Goal: Information Seeking & Learning: Learn about a topic

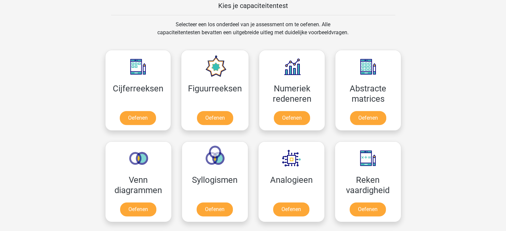
scroll to position [262, 0]
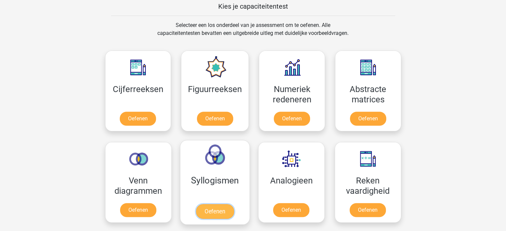
click at [218, 210] on link "Oefenen" at bounding box center [215, 211] width 38 height 15
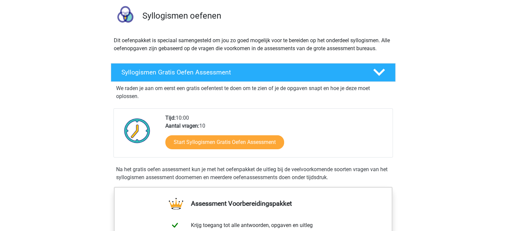
scroll to position [48, 0]
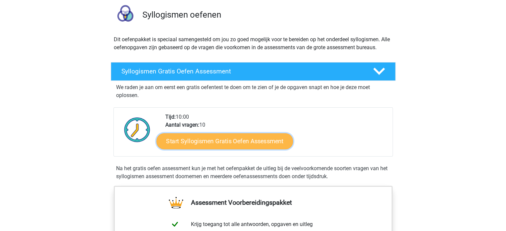
click at [255, 138] on link "Start Syllogismen Gratis Oefen Assessment" at bounding box center [225, 141] width 137 height 16
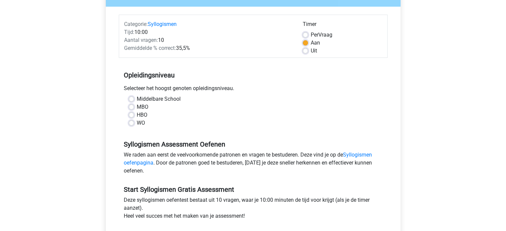
scroll to position [73, 0]
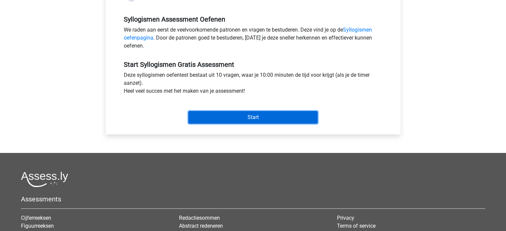
click at [222, 113] on input "Start" at bounding box center [253, 117] width 130 height 13
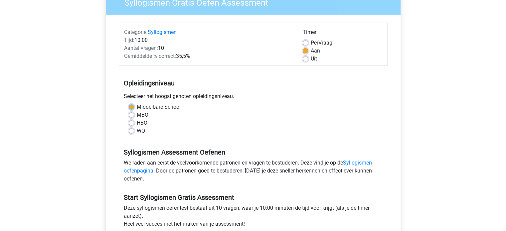
scroll to position [59, 0]
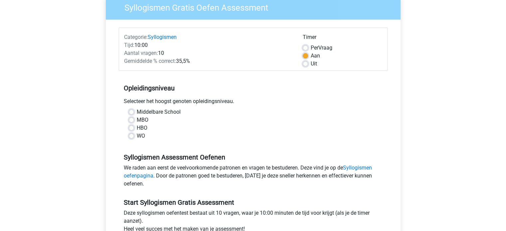
click at [134, 111] on div "Middelbare School" at bounding box center [253, 112] width 249 height 8
click at [137, 113] on label "Middelbare School" at bounding box center [159, 112] width 44 height 8
click at [131, 113] on input "Middelbare School" at bounding box center [131, 111] width 5 height 7
radio input "true"
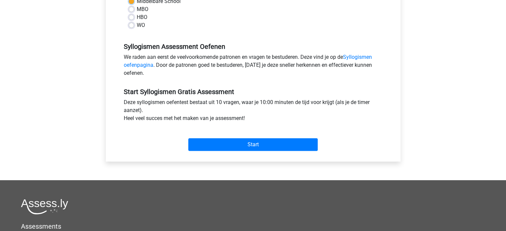
scroll to position [175, 0]
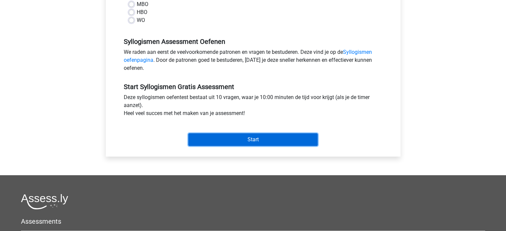
click at [259, 144] on input "Start" at bounding box center [253, 140] width 130 height 13
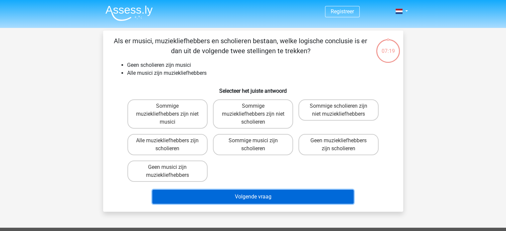
click at [244, 192] on button "Volgende vraag" at bounding box center [253, 197] width 201 height 14
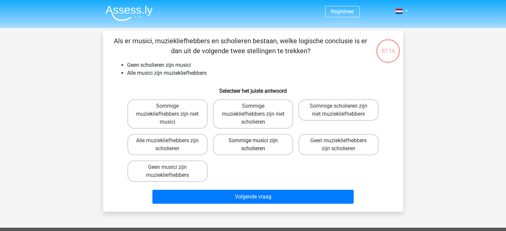
click at [247, 145] on label "Sommige musici zijn scholieren" at bounding box center [253, 144] width 80 height 21
click at [253, 145] on input "Sommige musici zijn scholieren" at bounding box center [255, 143] width 4 height 4
radio input "true"
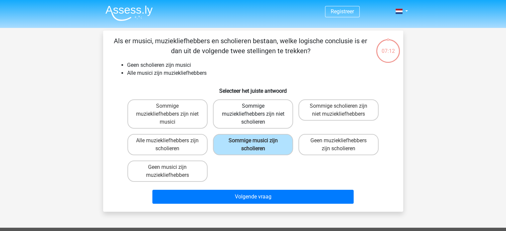
click at [225, 114] on label "Sommige muziekliefhebbers zijn niet scholieren" at bounding box center [253, 114] width 80 height 29
click at [253, 111] on input "Sommige muziekliefhebbers zijn niet scholieren" at bounding box center [255, 108] width 4 height 4
radio input "true"
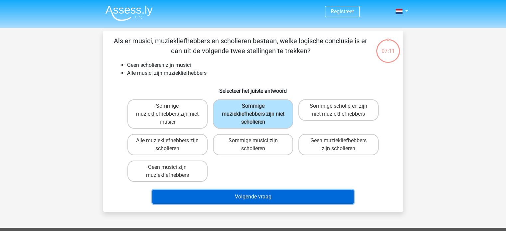
click at [258, 194] on button "Volgende vraag" at bounding box center [253, 197] width 201 height 14
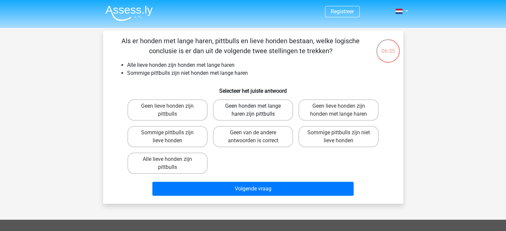
click at [261, 108] on label "Geen honden met lange haren zijn pittbulls" at bounding box center [253, 110] width 80 height 21
click at [257, 108] on input "Geen honden met lange haren zijn pittbulls" at bounding box center [255, 108] width 4 height 4
radio input "true"
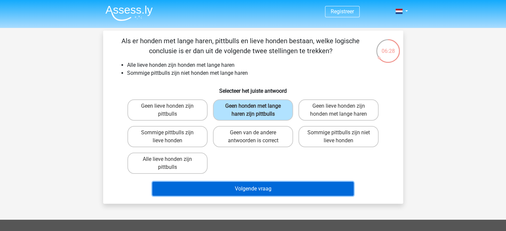
click at [253, 190] on button "Volgende vraag" at bounding box center [253, 189] width 201 height 14
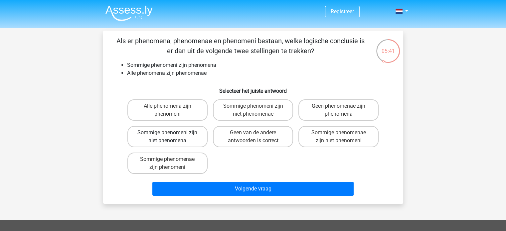
click at [182, 132] on label "Sommige phenomeni zijn niet phenomena" at bounding box center [168, 136] width 80 height 21
click at [172, 133] on input "Sommige phenomeni zijn niet phenomena" at bounding box center [169, 135] width 4 height 4
radio input "true"
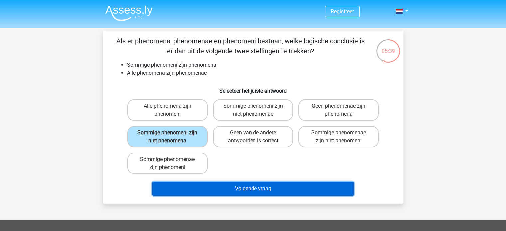
click at [234, 188] on button "Volgende vraag" at bounding box center [253, 189] width 201 height 14
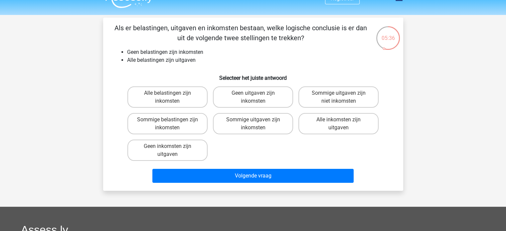
scroll to position [12, 0]
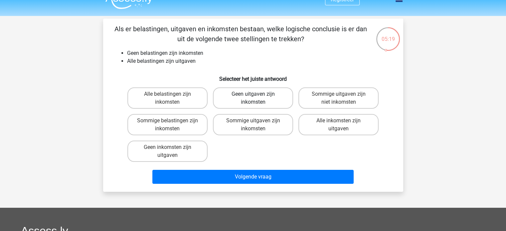
click at [265, 98] on label "Geen uitgaven zijn inkomsten" at bounding box center [253, 98] width 80 height 21
click at [257, 98] on input "Geen uitgaven zijn inkomsten" at bounding box center [255, 96] width 4 height 4
radio input "true"
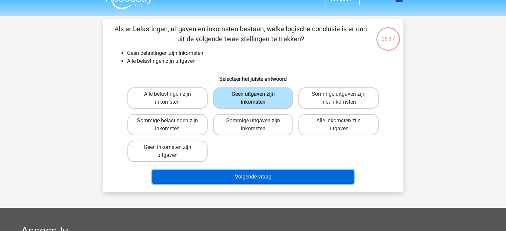
click at [269, 174] on button "Volgende vraag" at bounding box center [253, 177] width 201 height 14
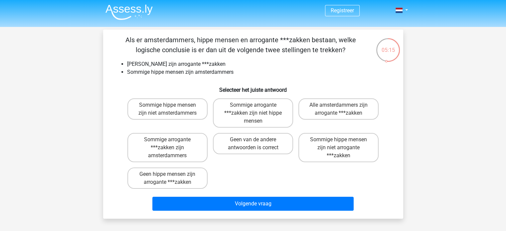
scroll to position [0, 0]
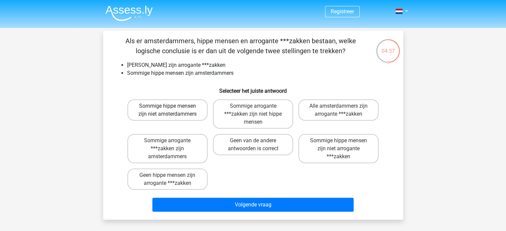
click at [178, 113] on label "Sommige hippe mensen zijn niet amsterdammers" at bounding box center [168, 110] width 80 height 21
click at [172, 111] on input "Sommige hippe mensen zijn niet amsterdammers" at bounding box center [169, 108] width 4 height 4
radio input "true"
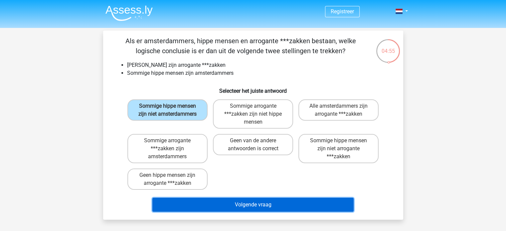
click at [259, 205] on button "Volgende vraag" at bounding box center [253, 205] width 201 height 14
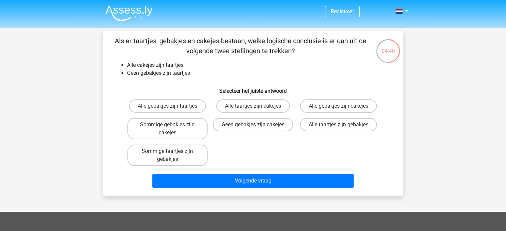
click at [268, 129] on label "Geen gebakjes zijn cakejes" at bounding box center [253, 124] width 80 height 13
click at [257, 129] on input "Geen gebakjes zijn cakejes" at bounding box center [255, 127] width 4 height 4
radio input "true"
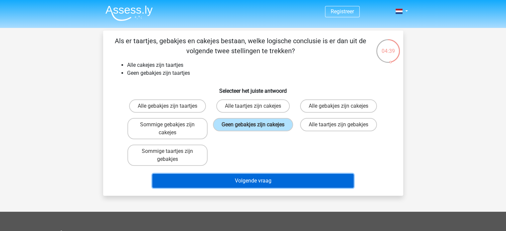
click at [275, 180] on button "Volgende vraag" at bounding box center [253, 181] width 201 height 14
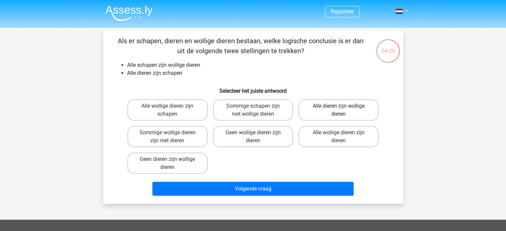
click at [326, 108] on label "Alle dieren zijn wollige dieren" at bounding box center [339, 110] width 80 height 21
click at [339, 108] on input "Alle dieren zijn wollige dieren" at bounding box center [341, 108] width 4 height 4
radio input "true"
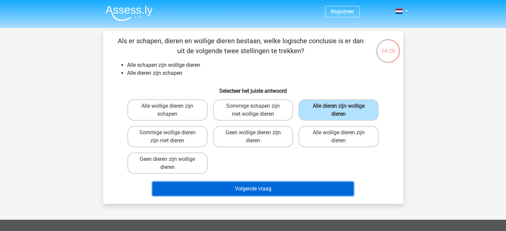
click at [282, 194] on button "Volgende vraag" at bounding box center [253, 189] width 201 height 14
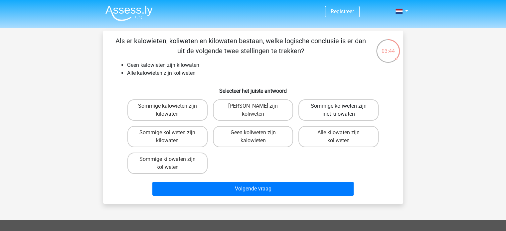
click at [330, 101] on label "Sommige koliweten zijn niet kilowaten" at bounding box center [339, 110] width 80 height 21
click at [339, 106] on input "Sommige koliweten zijn niet kilowaten" at bounding box center [341, 108] width 4 height 4
radio input "true"
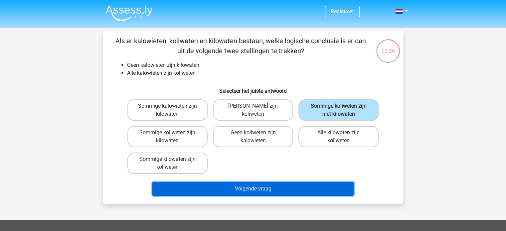
click at [280, 187] on button "Volgende vraag" at bounding box center [253, 189] width 201 height 14
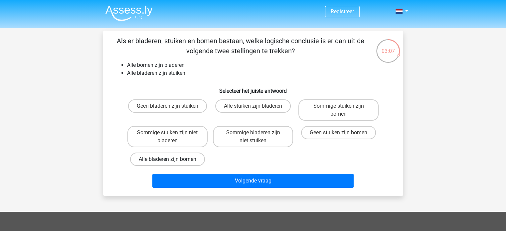
click at [181, 163] on label "Alle bladeren zijn bomen" at bounding box center [167, 159] width 75 height 13
click at [172, 163] on input "Alle bladeren zijn bomen" at bounding box center [169, 162] width 4 height 4
radio input "true"
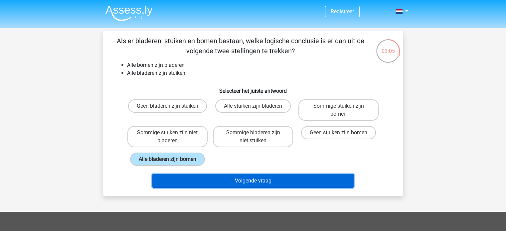
click at [202, 178] on button "Volgende vraag" at bounding box center [253, 181] width 201 height 14
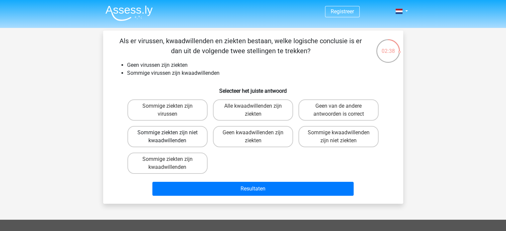
click at [196, 137] on label "Sommige ziekten zijn niet kwaadwillenden" at bounding box center [168, 136] width 80 height 21
click at [172, 137] on input "Sommige ziekten zijn niet kwaadwillenden" at bounding box center [169, 135] width 4 height 4
radio input "true"
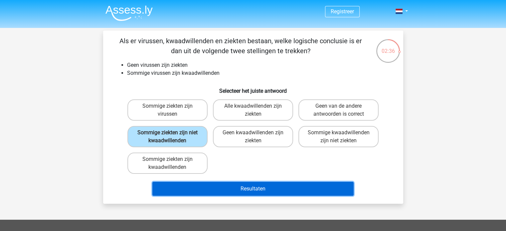
click at [235, 189] on button "Resultaten" at bounding box center [253, 189] width 201 height 14
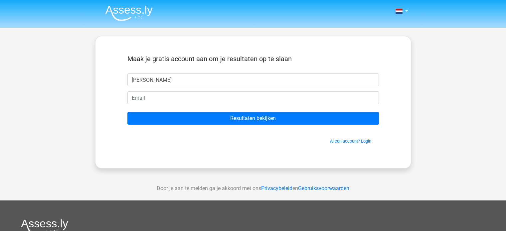
type input "[PERSON_NAME]"
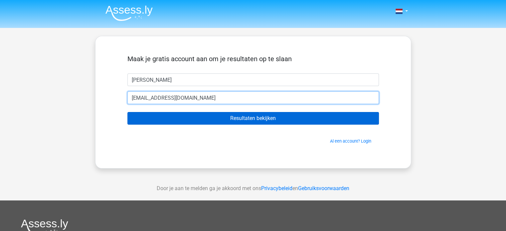
type input "[EMAIL_ADDRESS][DOMAIN_NAME]"
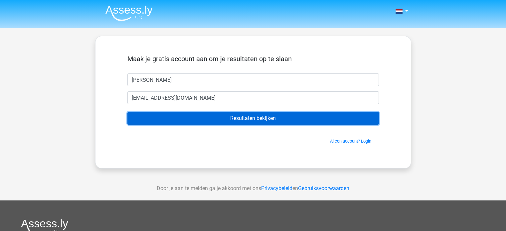
click at [253, 124] on input "Resultaten bekijken" at bounding box center [254, 118] width 252 height 13
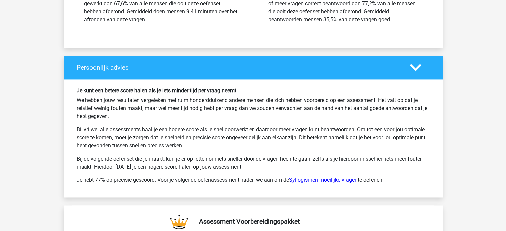
scroll to position [949, 0]
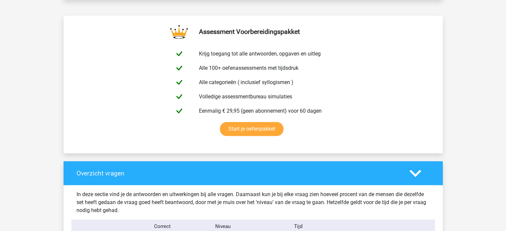
click at [257, 175] on h4 "Overzicht vragen" at bounding box center [238, 174] width 323 height 8
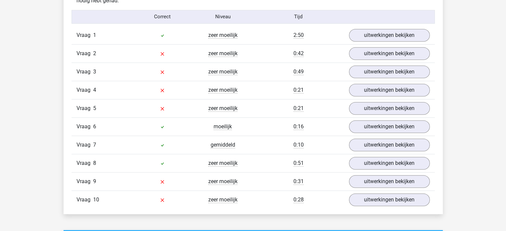
scroll to position [546, 0]
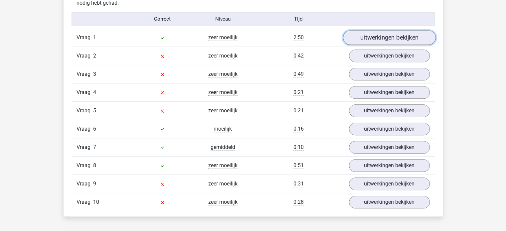
click at [408, 40] on link "uitwerkingen bekijken" at bounding box center [389, 37] width 93 height 15
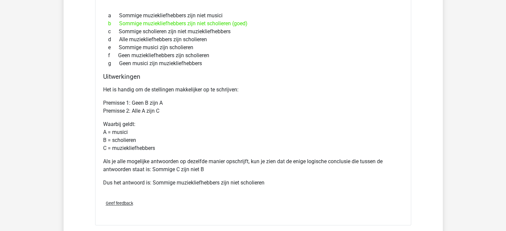
scroll to position [642, 0]
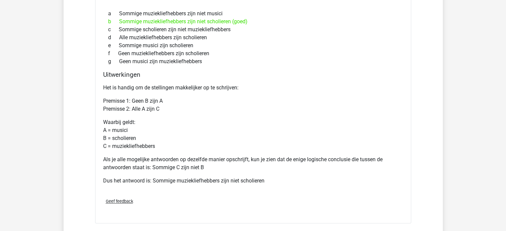
click at [290, 117] on div "Het is handig om de stellingen makkelijker op te schrijven: Premisse 1: Geen B …" at bounding box center [253, 137] width 300 height 112
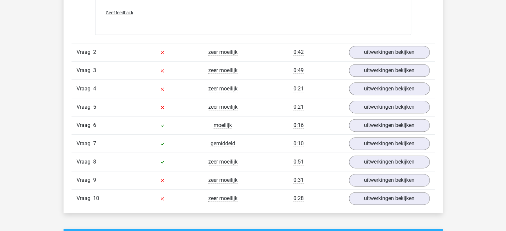
scroll to position [834, 0]
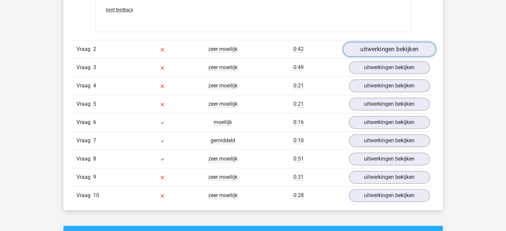
click at [410, 50] on link "uitwerkingen bekijken" at bounding box center [389, 49] width 93 height 15
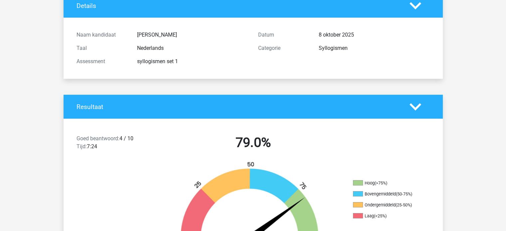
scroll to position [0, 0]
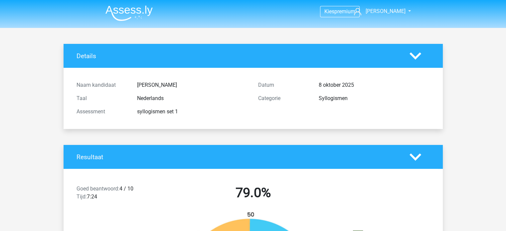
click at [130, 11] on img at bounding box center [129, 13] width 47 height 16
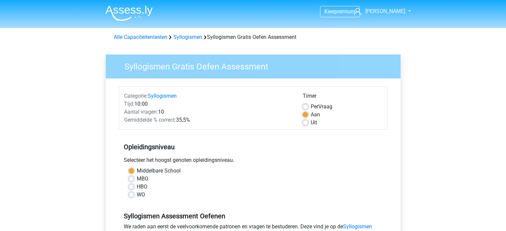
scroll to position [175, 0]
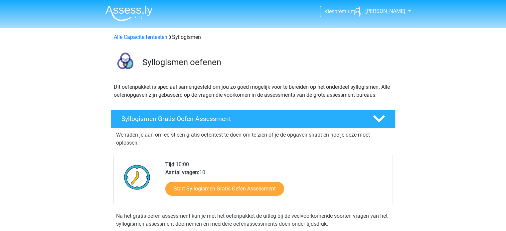
scroll to position [48, 0]
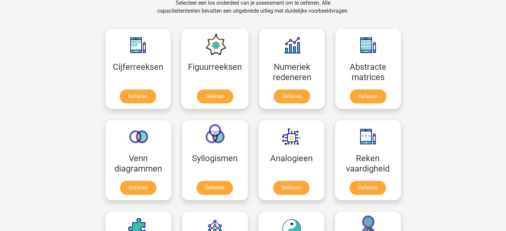
scroll to position [286, 0]
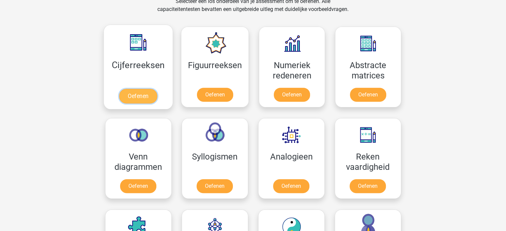
click at [134, 89] on link "Oefenen" at bounding box center [138, 96] width 38 height 15
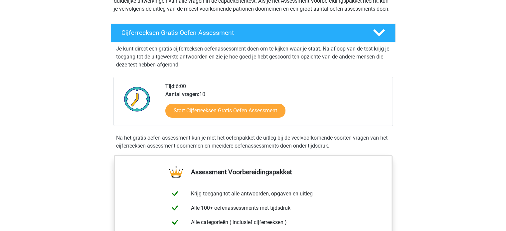
scroll to position [95, 0]
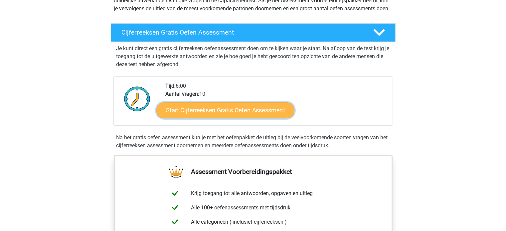
click at [248, 116] on link "Start Cijferreeksen Gratis Oefen Assessment" at bounding box center [226, 110] width 138 height 16
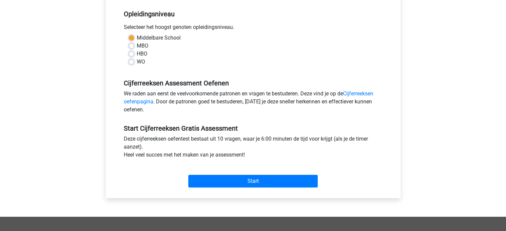
scroll to position [135, 0]
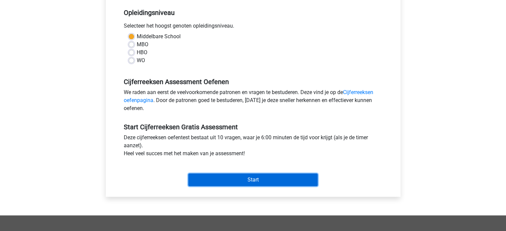
click at [239, 179] on input "Start" at bounding box center [253, 180] width 130 height 13
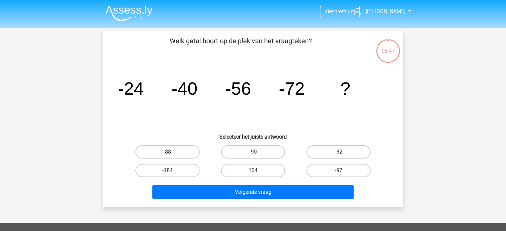
click at [188, 151] on label "-88" at bounding box center [168, 152] width 64 height 13
click at [172, 152] on input "-88" at bounding box center [169, 154] width 4 height 4
radio input "true"
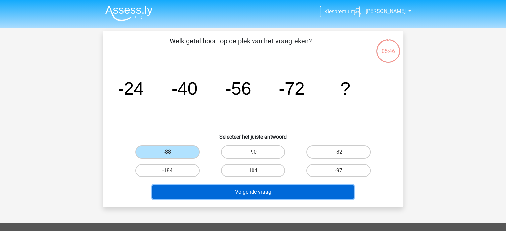
click at [238, 191] on button "Volgende vraag" at bounding box center [253, 192] width 201 height 14
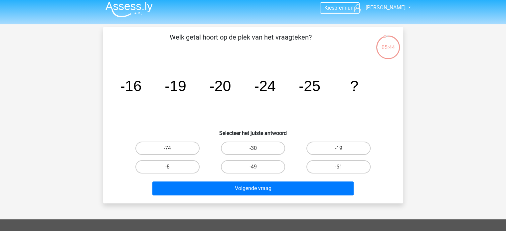
scroll to position [1, 0]
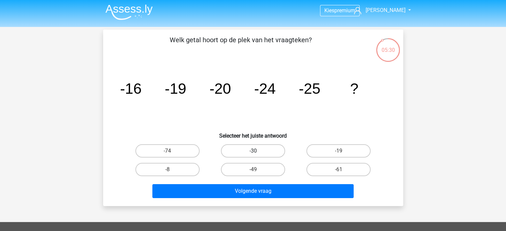
click at [257, 149] on label "-30" at bounding box center [253, 151] width 64 height 13
click at [257, 151] on input "-30" at bounding box center [255, 153] width 4 height 4
radio input "true"
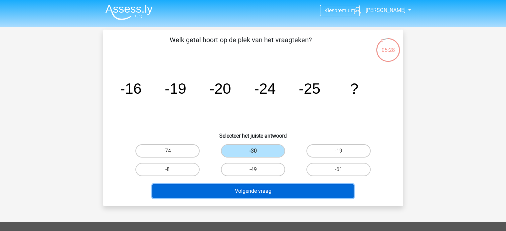
click at [258, 190] on button "Volgende vraag" at bounding box center [253, 191] width 201 height 14
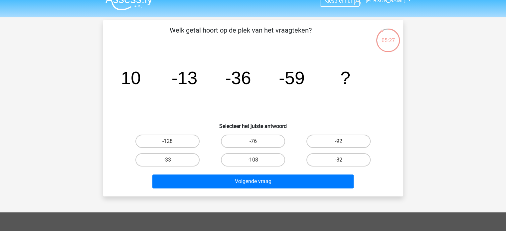
scroll to position [11, 0]
click at [322, 158] on label "-82" at bounding box center [339, 160] width 64 height 13
click at [339, 160] on input "-82" at bounding box center [341, 162] width 4 height 4
radio input "true"
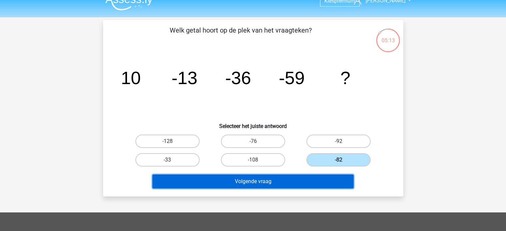
click at [282, 179] on button "Volgende vraag" at bounding box center [253, 182] width 201 height 14
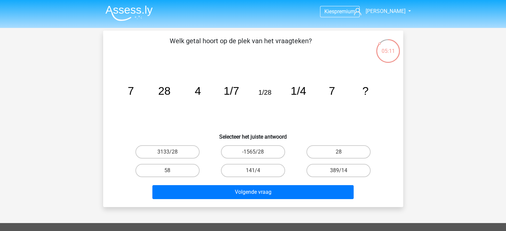
scroll to position [0, 0]
click at [329, 152] on label "28" at bounding box center [339, 152] width 64 height 13
click at [339, 152] on input "28" at bounding box center [341, 154] width 4 height 4
radio input "true"
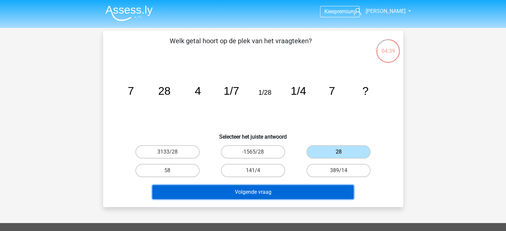
click at [275, 195] on button "Volgende vraag" at bounding box center [253, 192] width 201 height 14
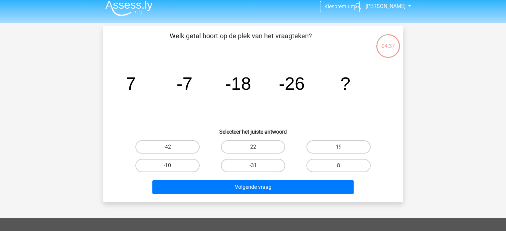
scroll to position [4, 0]
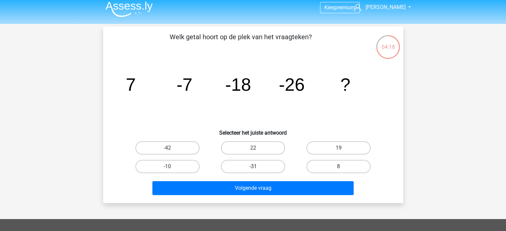
click at [244, 171] on label "-31" at bounding box center [253, 166] width 64 height 13
click at [253, 171] on input "-31" at bounding box center [255, 169] width 4 height 4
radio input "true"
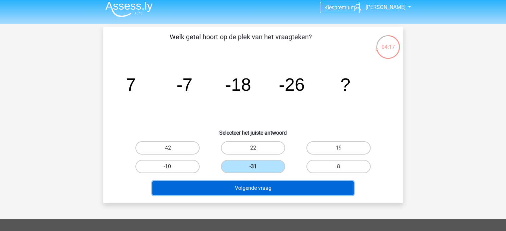
click at [247, 189] on button "Volgende vraag" at bounding box center [253, 188] width 201 height 14
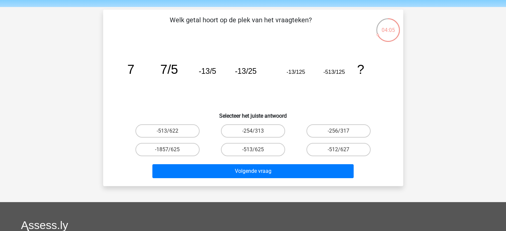
scroll to position [20, 0]
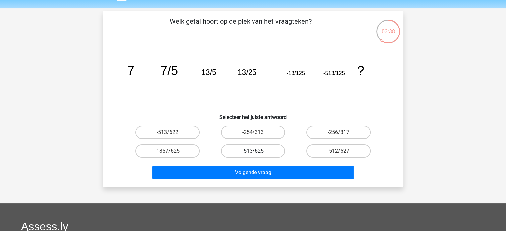
click at [259, 150] on label "-513/625" at bounding box center [253, 151] width 64 height 13
click at [257, 151] on input "-513/625" at bounding box center [255, 153] width 4 height 4
radio input "true"
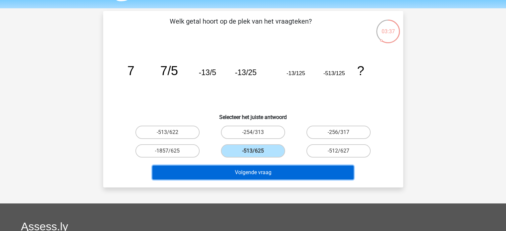
click at [268, 173] on button "Volgende vraag" at bounding box center [253, 173] width 201 height 14
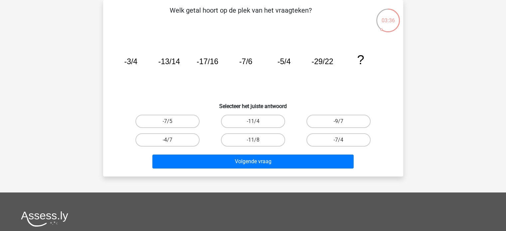
scroll to position [11, 0]
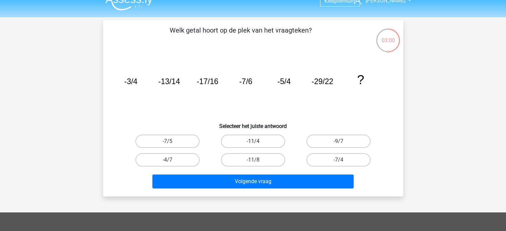
click at [280, 143] on label "-11/4" at bounding box center [253, 141] width 64 height 13
click at [257, 143] on input "-11/4" at bounding box center [255, 144] width 4 height 4
radio input "true"
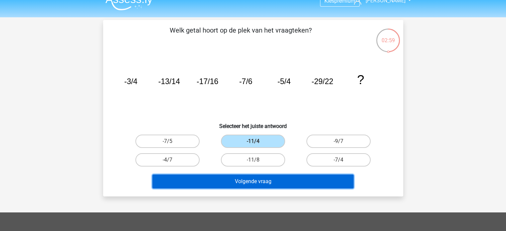
click at [278, 179] on button "Volgende vraag" at bounding box center [253, 182] width 201 height 14
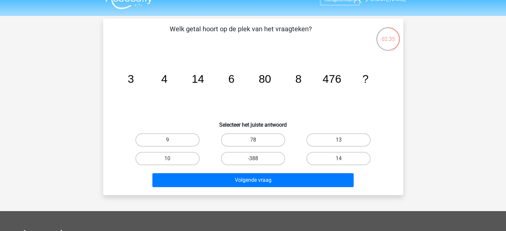
scroll to position [0, 0]
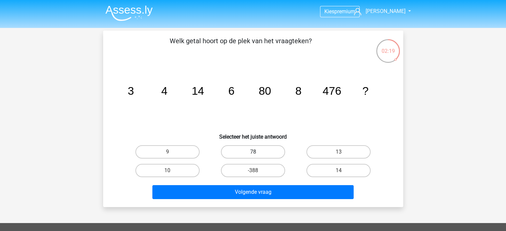
click at [261, 148] on label "78" at bounding box center [253, 152] width 64 height 13
click at [257, 152] on input "78" at bounding box center [255, 154] width 4 height 4
radio input "true"
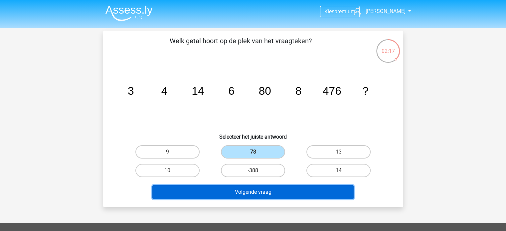
click at [260, 187] on button "Volgende vraag" at bounding box center [253, 192] width 201 height 14
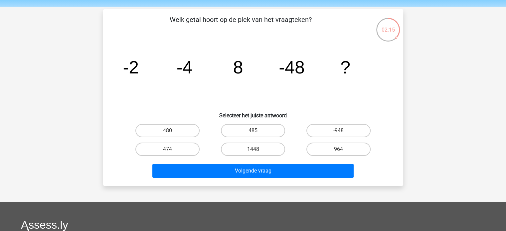
scroll to position [21, 0]
click at [314, 152] on label "964" at bounding box center [339, 149] width 64 height 13
click at [339, 152] on input "964" at bounding box center [341, 152] width 4 height 4
radio input "true"
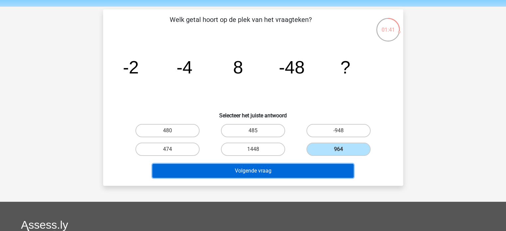
click at [299, 165] on button "Volgende vraag" at bounding box center [253, 171] width 201 height 14
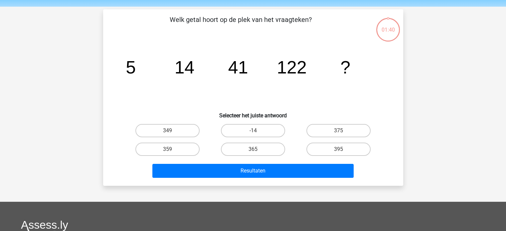
scroll to position [31, 0]
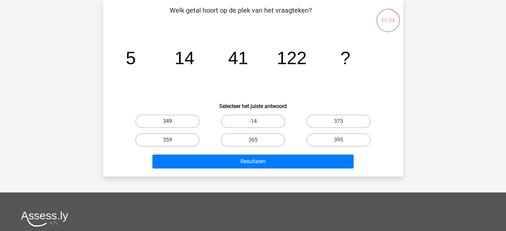
click at [195, 119] on label "349" at bounding box center [168, 121] width 64 height 13
click at [172, 122] on input "349" at bounding box center [169, 124] width 4 height 4
radio input "true"
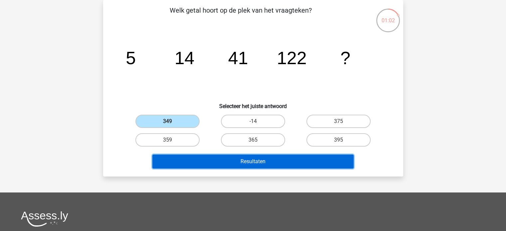
click at [225, 163] on button "Resultaten" at bounding box center [253, 162] width 201 height 14
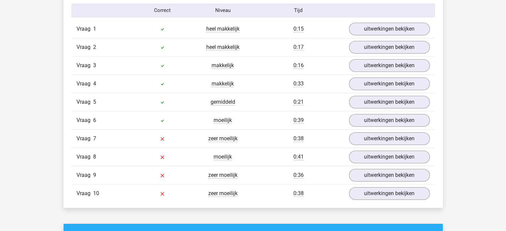
scroll to position [548, 0]
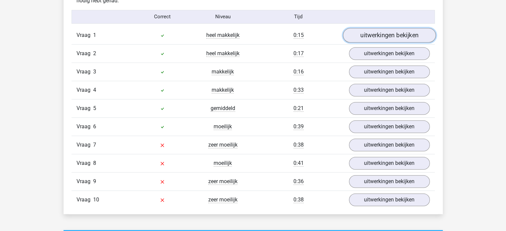
click at [385, 32] on link "uitwerkingen bekijken" at bounding box center [389, 35] width 93 height 15
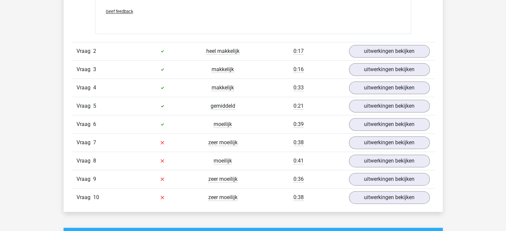
scroll to position [842, 0]
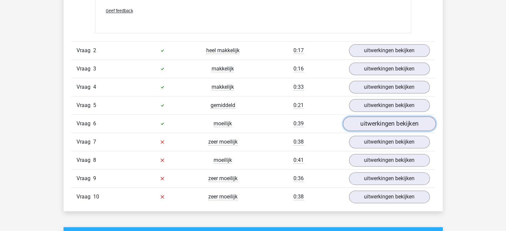
click at [380, 121] on link "uitwerkingen bekijken" at bounding box center [389, 124] width 93 height 15
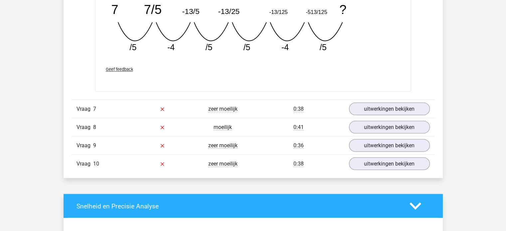
scroll to position [1167, 0]
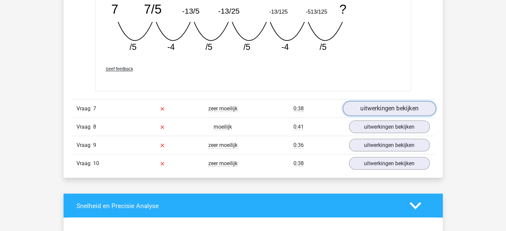
click at [359, 108] on link "uitwerkingen bekijken" at bounding box center [389, 108] width 93 height 15
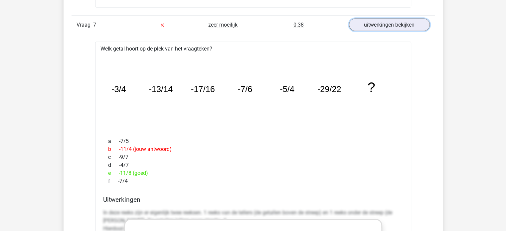
scroll to position [1248, 0]
